Goal: Task Accomplishment & Management: Manage account settings

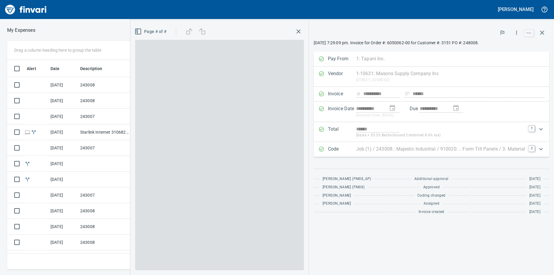
scroll to position [205, 383]
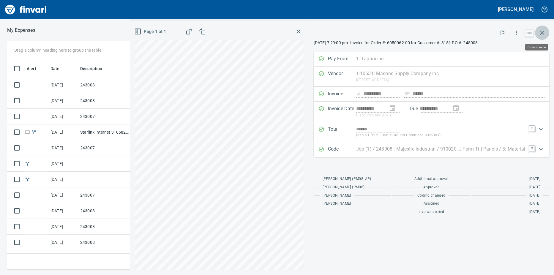
click at [541, 32] on icon "button" at bounding box center [542, 32] width 7 height 7
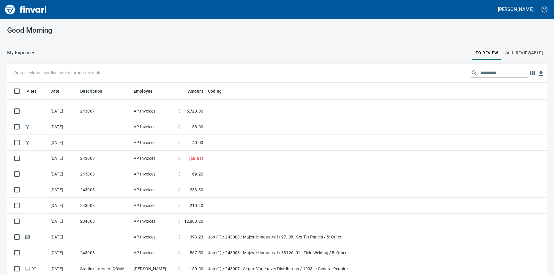
scroll to position [89, 0]
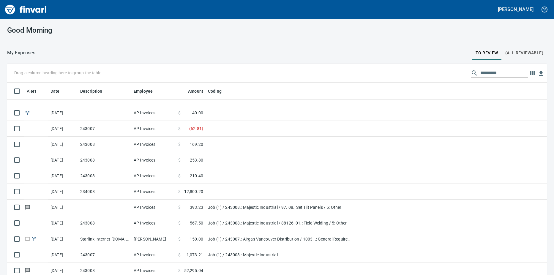
click at [205, 190] on td "$ 12,800.20" at bounding box center [191, 192] width 30 height 16
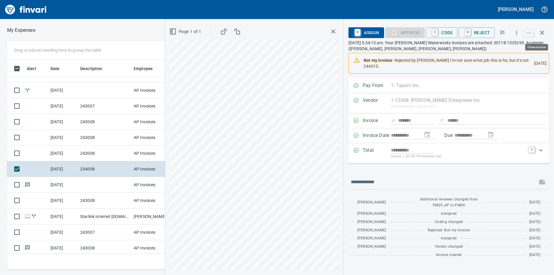
scroll to position [205, 383]
click at [541, 30] on icon "button" at bounding box center [542, 32] width 7 height 7
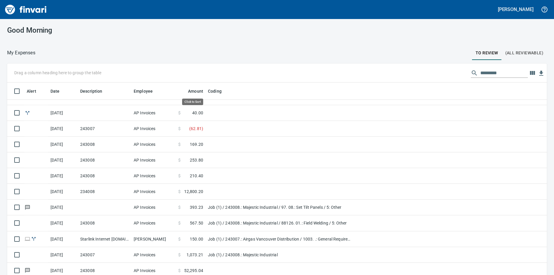
scroll to position [205, 527]
click at [197, 89] on span "Amount" at bounding box center [195, 91] width 15 height 7
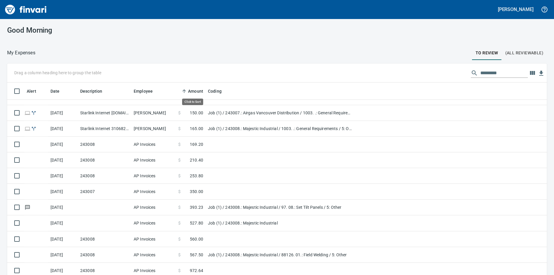
click at [197, 89] on span "Amount" at bounding box center [195, 91] width 15 height 7
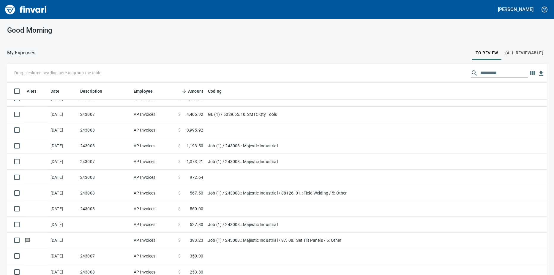
scroll to position [0, 0]
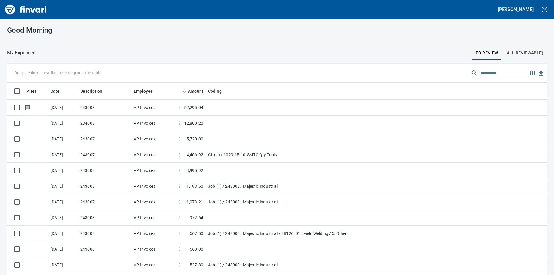
click at [157, 106] on td "AP Invoices" at bounding box center [153, 108] width 45 height 16
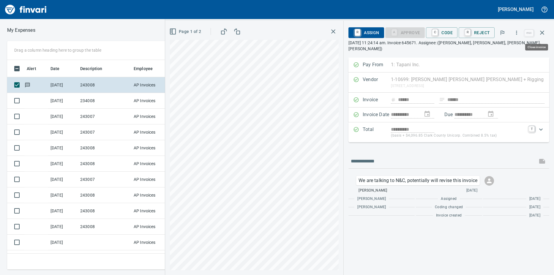
scroll to position [205, 383]
click at [544, 31] on icon "button" at bounding box center [542, 32] width 7 height 7
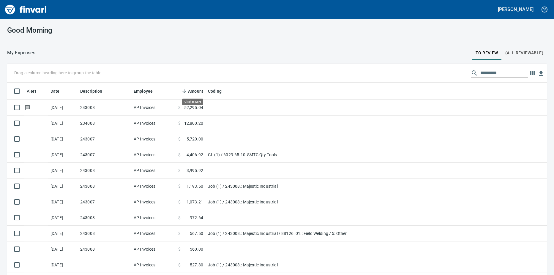
scroll to position [205, 527]
